Goal: Information Seeking & Learning: Learn about a topic

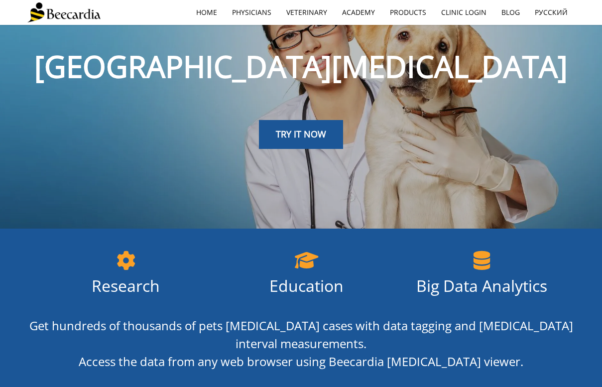
scroll to position [84, 0]
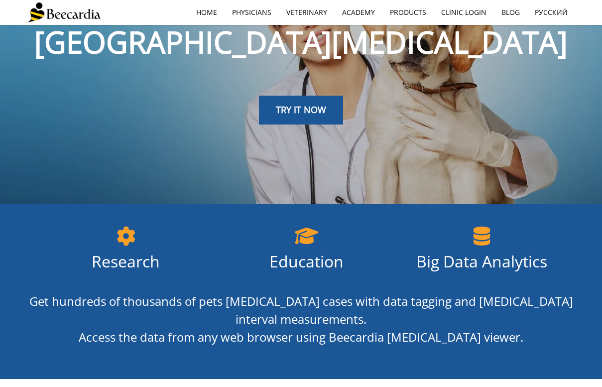
click at [335, 94] on div "TRY IT NOW" at bounding box center [300, 96] width 547 height 56
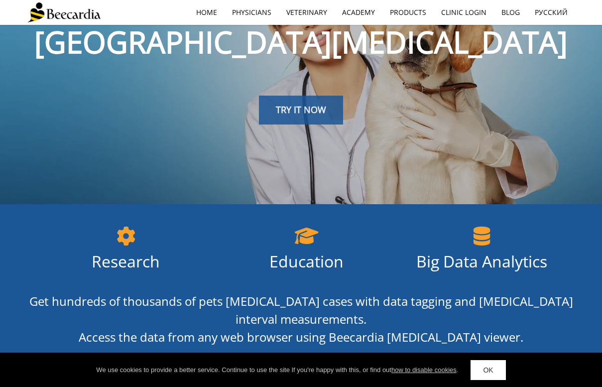
click at [330, 115] on link "TRY IT NOW" at bounding box center [301, 110] width 84 height 29
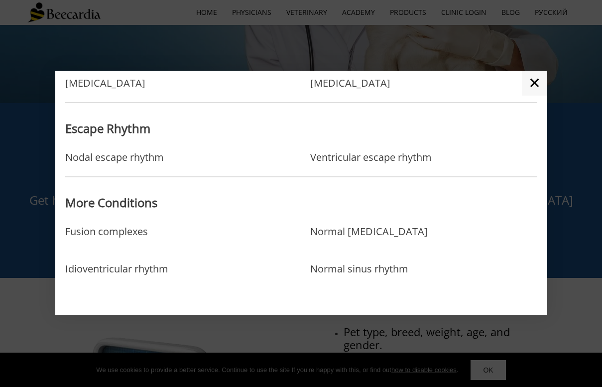
scroll to position [200, 0]
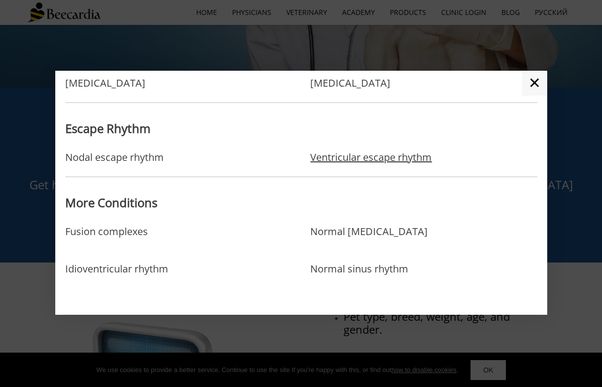
click at [389, 160] on link "Ventricular escape rhythm" at bounding box center [370, 157] width 121 height 12
click at [534, 78] on link "✕" at bounding box center [534, 83] width 25 height 25
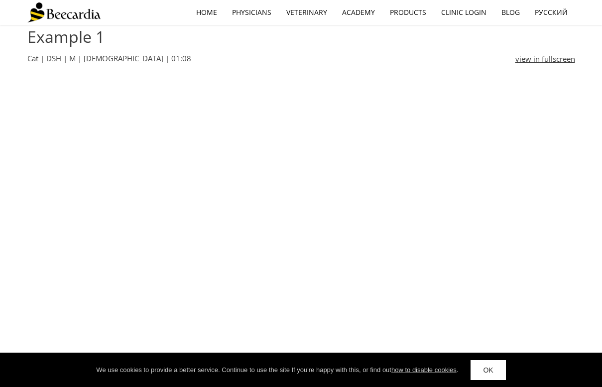
scroll to position [290, 0]
